Goal: Find specific page/section: Find specific page/section

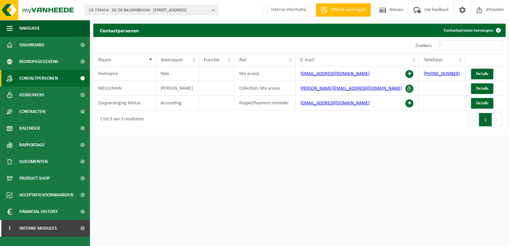
click at [140, 11] on span "10-739454 - DC DE BALSEMBOOM - 8000 BRUGGE, OCMW BRUGGE GANZENSTRAAT 33" at bounding box center [149, 10] width 121 height 10
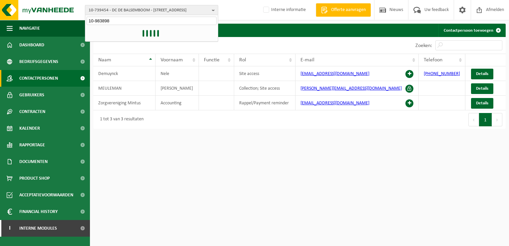
type input "10-983898"
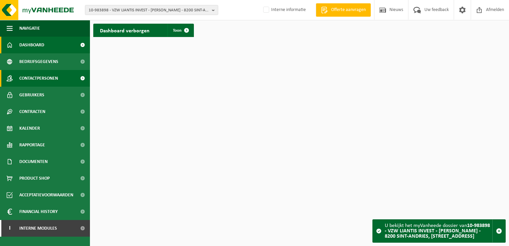
click at [48, 76] on span "Contactpersonen" at bounding box center [38, 78] width 39 height 17
